Goal: Information Seeking & Learning: Understand process/instructions

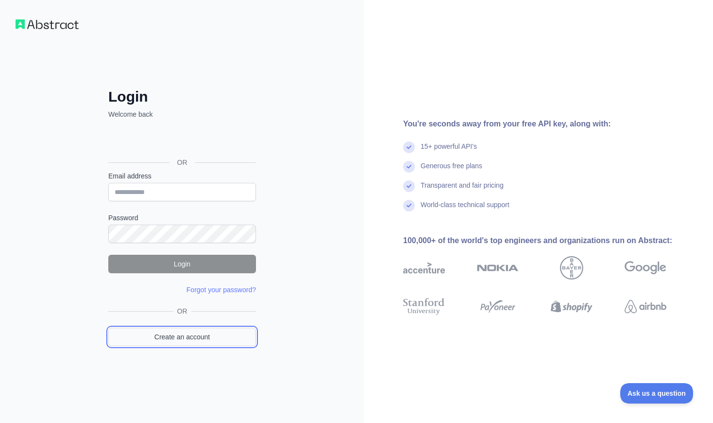
click at [195, 337] on link "Create an account" at bounding box center [182, 337] width 148 height 18
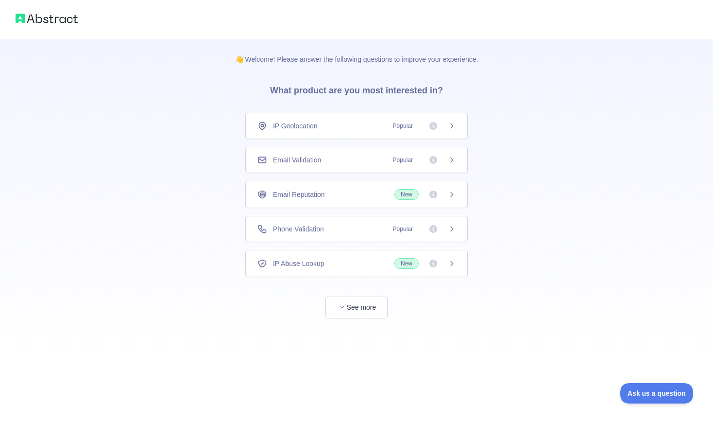
click at [68, 147] on div "👋 Welcome! Please answer the following questions to improve your experience. Wh…" at bounding box center [356, 178] width 713 height 357
click at [287, 127] on span "IP Geolocation" at bounding box center [295, 126] width 45 height 10
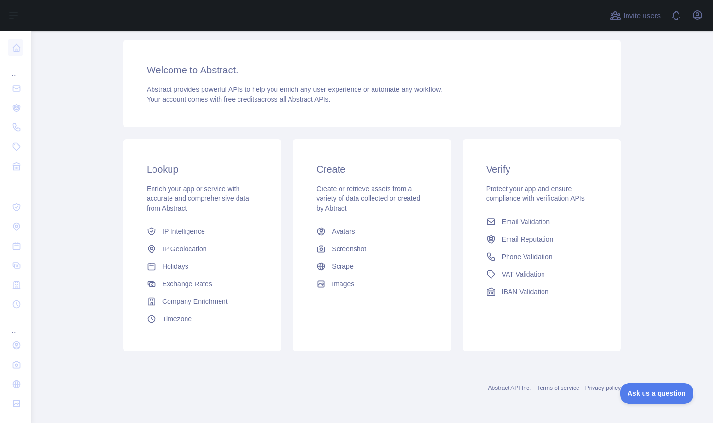
scroll to position [39, 0]
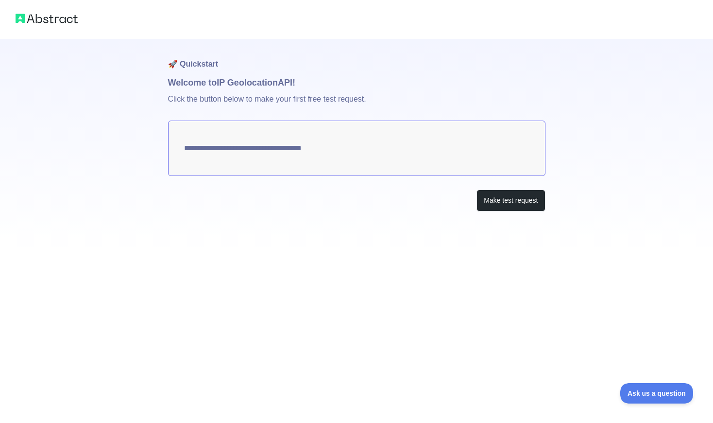
type textarea "**********"
click at [490, 196] on button "Make test request" at bounding box center [511, 201] width 69 height 22
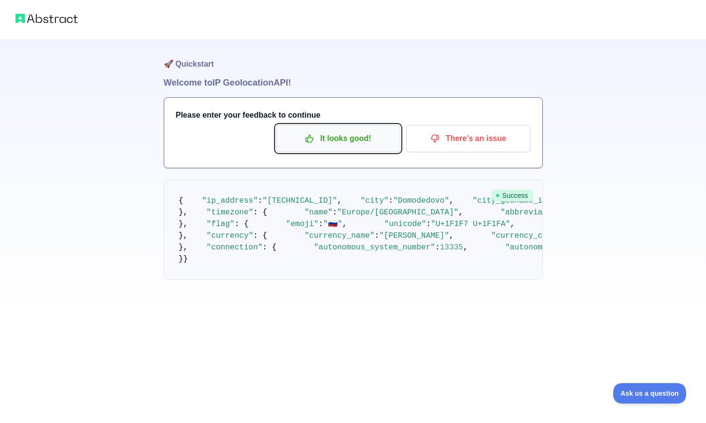
click at [326, 145] on p "It looks good!" at bounding box center [338, 138] width 110 height 17
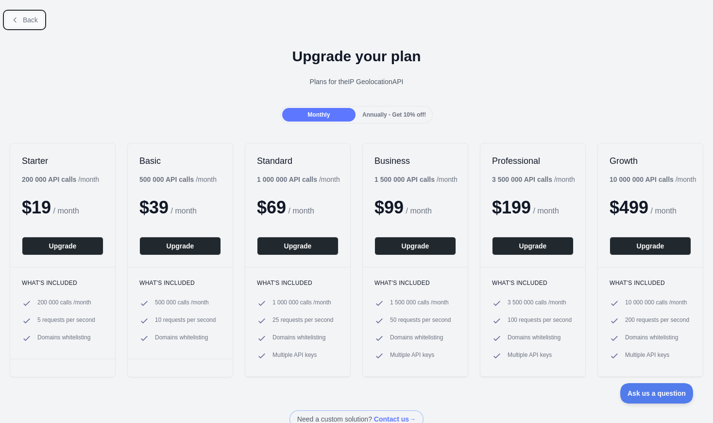
click at [25, 18] on span "Back" at bounding box center [30, 20] width 15 height 8
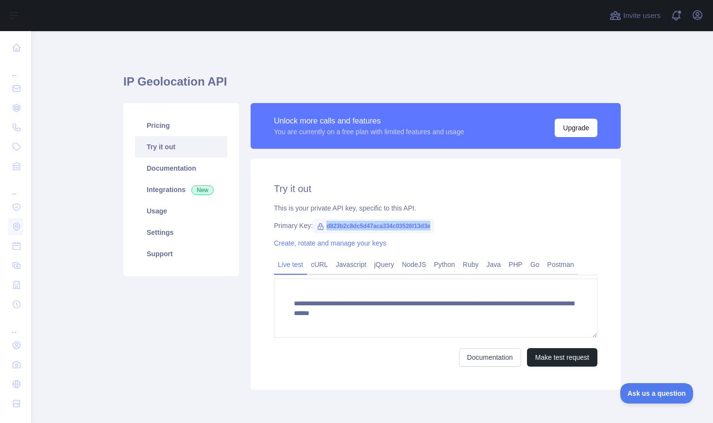
drag, startPoint x: 319, startPoint y: 224, endPoint x: 428, endPoint y: 230, distance: 108.5
click at [428, 230] on span "d823b2c8dc5d47aca334c03526f13d3e" at bounding box center [373, 226] width 121 height 15
copy span "d823b2c8dc5d47aca334c03526f13d3e"
click at [444, 263] on link "Python" at bounding box center [444, 265] width 29 height 16
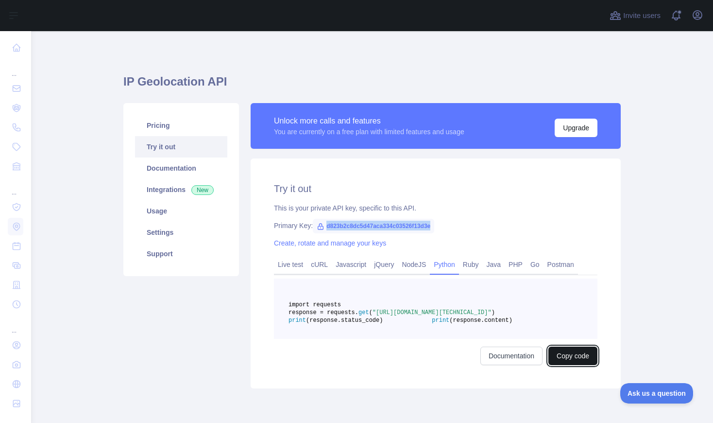
click at [566, 365] on button "Copy code" at bounding box center [573, 355] width 49 height 18
click at [282, 263] on link "Live test" at bounding box center [290, 265] width 33 height 16
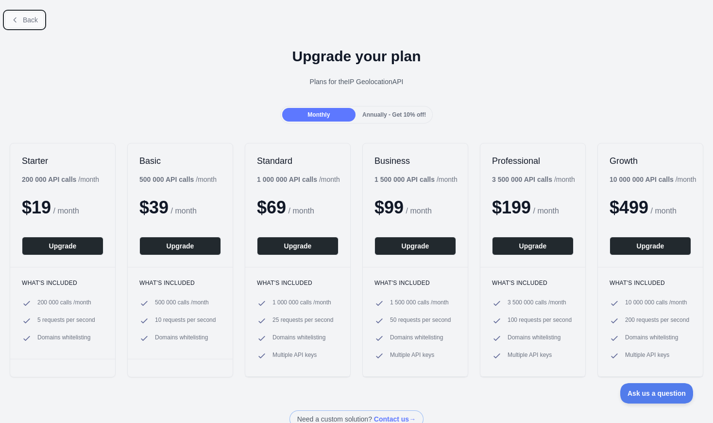
click at [24, 22] on span "Back" at bounding box center [30, 20] width 15 height 8
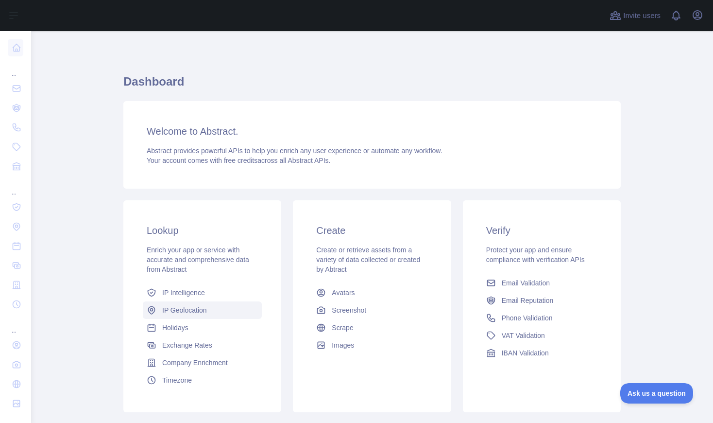
click at [198, 310] on span "IP Geolocation" at bounding box center [184, 310] width 45 height 10
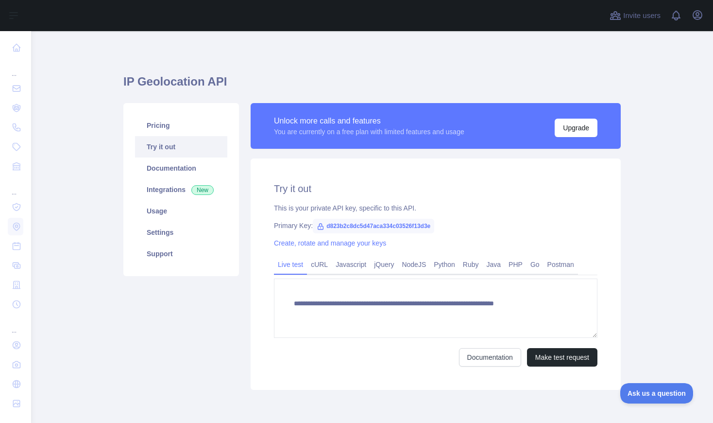
type textarea "**********"
drag, startPoint x: 426, startPoint y: 225, endPoint x: 300, endPoint y: 220, distance: 126.0
click at [300, 220] on div "**********" at bounding box center [436, 273] width 370 height 231
drag, startPoint x: 300, startPoint y: 220, endPoint x: 333, endPoint y: 226, distance: 33.6
click at [335, 226] on span "d823b2c8dc5d47aca334c03526f13d3e" at bounding box center [373, 226] width 121 height 15
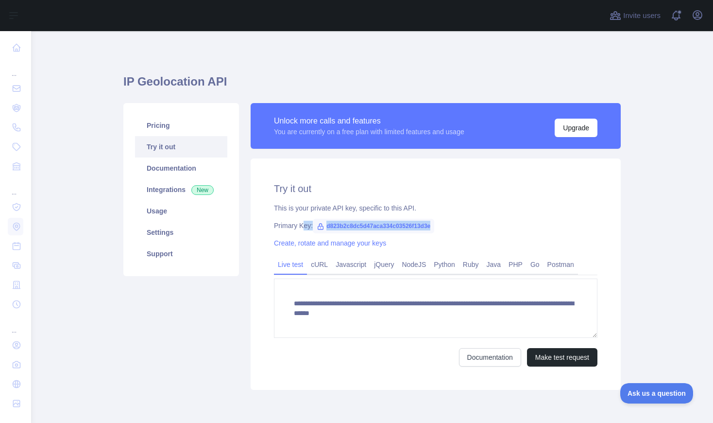
click at [324, 225] on span "d823b2c8dc5d47aca334c03526f13d3e" at bounding box center [373, 226] width 121 height 15
drag, startPoint x: 322, startPoint y: 224, endPoint x: 456, endPoint y: 224, distance: 133.6
click at [456, 224] on div "Primary Key: d823b2c8dc5d47aca334c03526f13d3e" at bounding box center [436, 226] width 324 height 10
copy span "d823b2c8dc5d47aca334c03526f13d3e"
